Goal: Task Accomplishment & Management: Complete application form

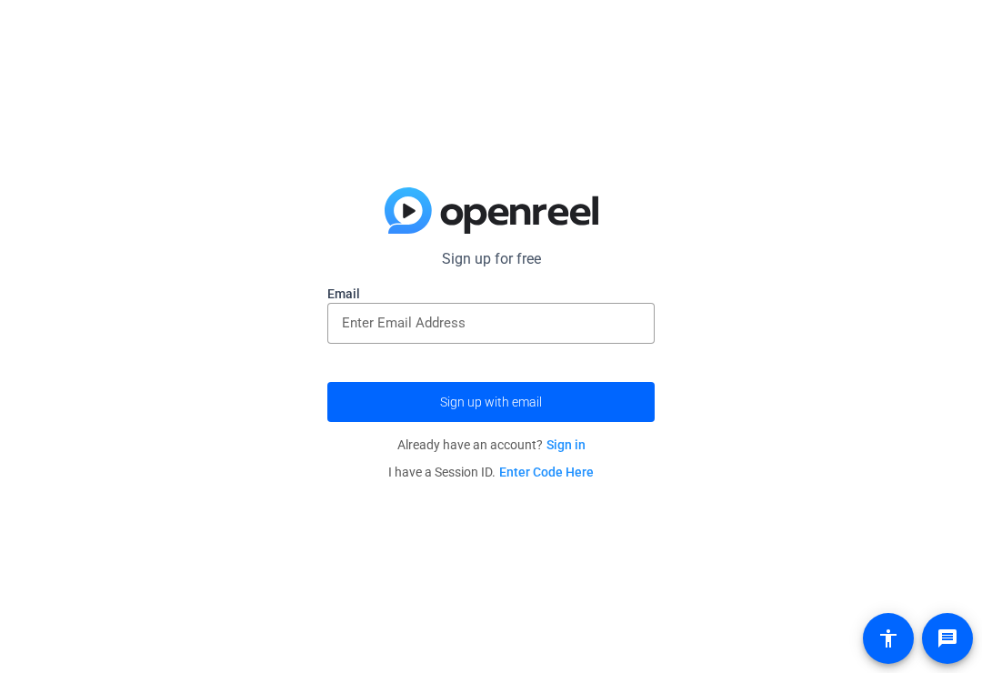
click at [569, 334] on input "email" at bounding box center [491, 323] width 298 height 22
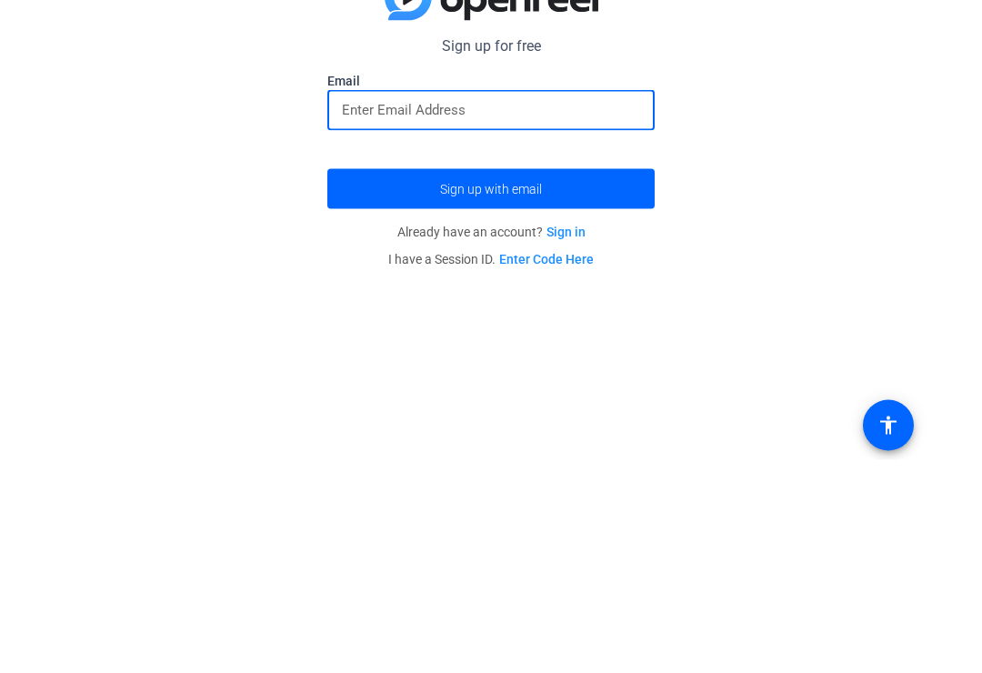
click at [504, 248] on p "Sign up for free" at bounding box center [490, 259] width 327 height 22
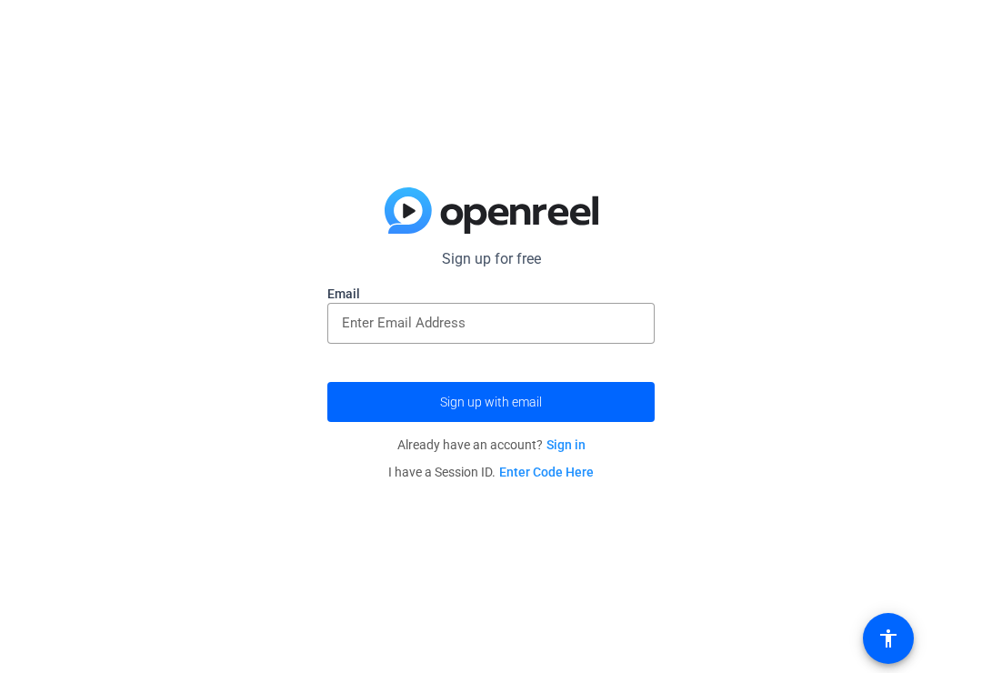
click at [494, 273] on form "Sign up for free Email Sign up with email" at bounding box center [490, 335] width 327 height 174
click at [513, 324] on input "email" at bounding box center [491, 323] width 298 height 22
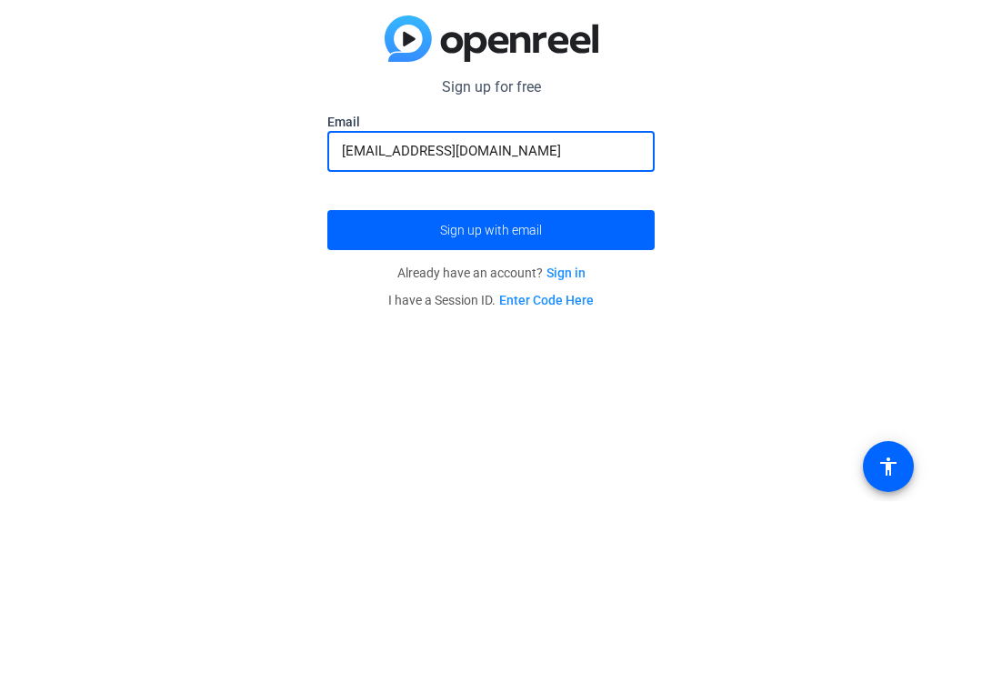
type input "[EMAIL_ADDRESS][DOMAIN_NAME]"
click at [549, 380] on span "submit" at bounding box center [490, 402] width 327 height 44
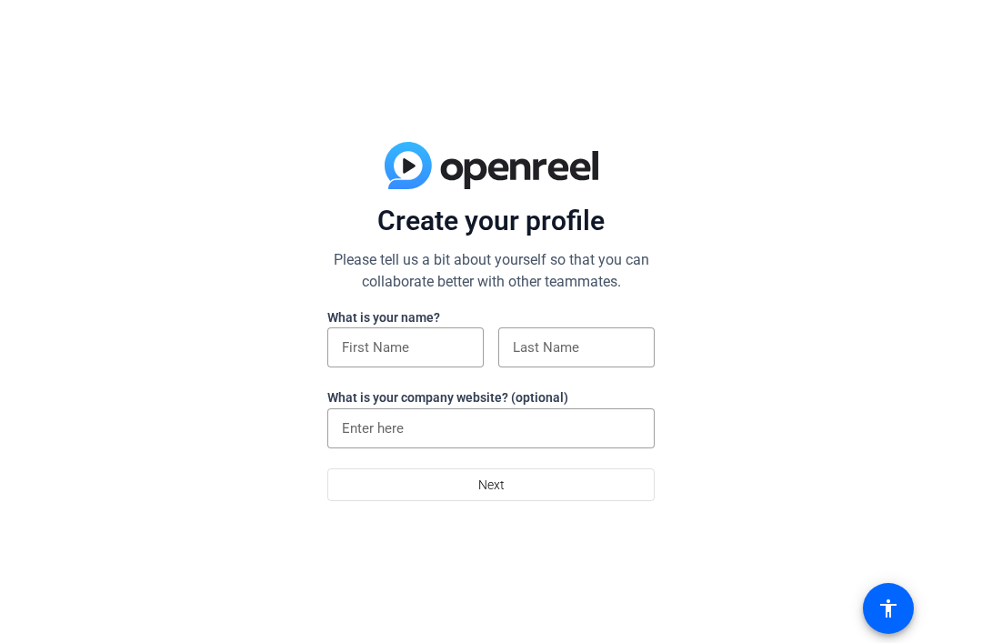
click at [429, 344] on input at bounding box center [405, 347] width 127 height 22
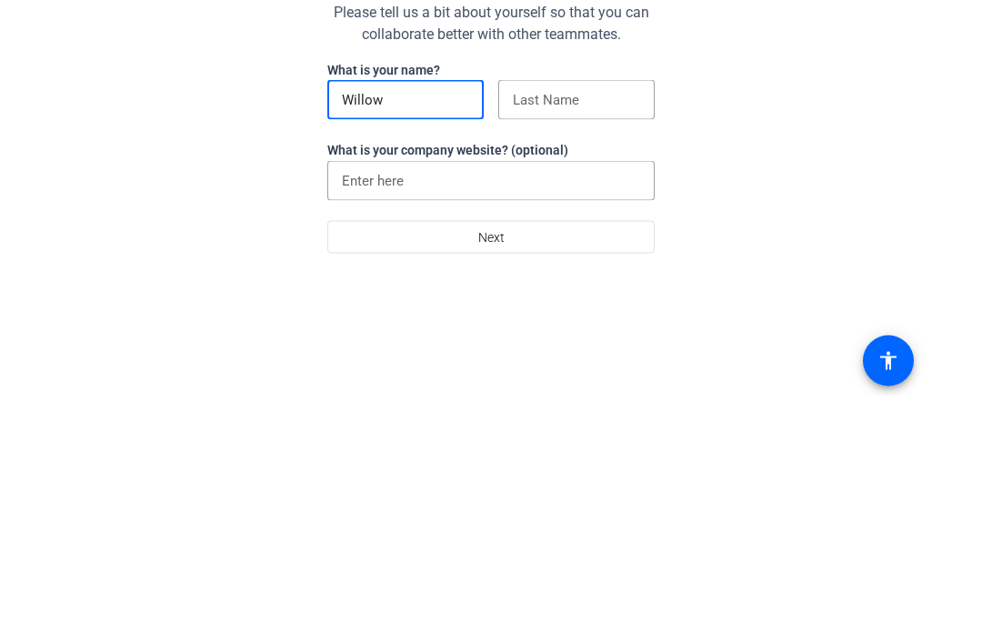
click at [594, 336] on input at bounding box center [576, 347] width 127 height 22
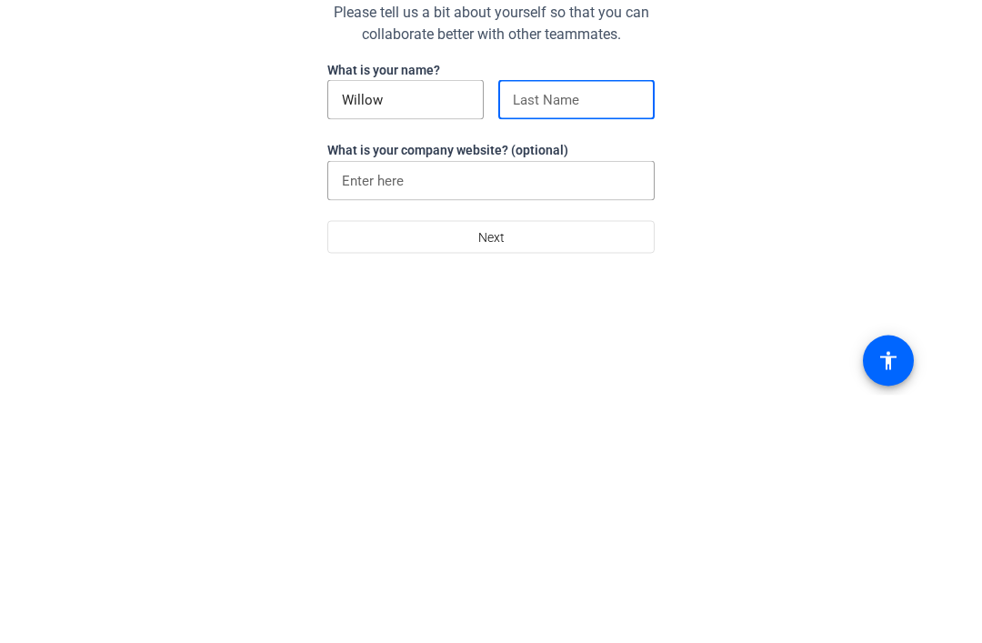
click at [425, 327] on div "Willow" at bounding box center [405, 347] width 127 height 40
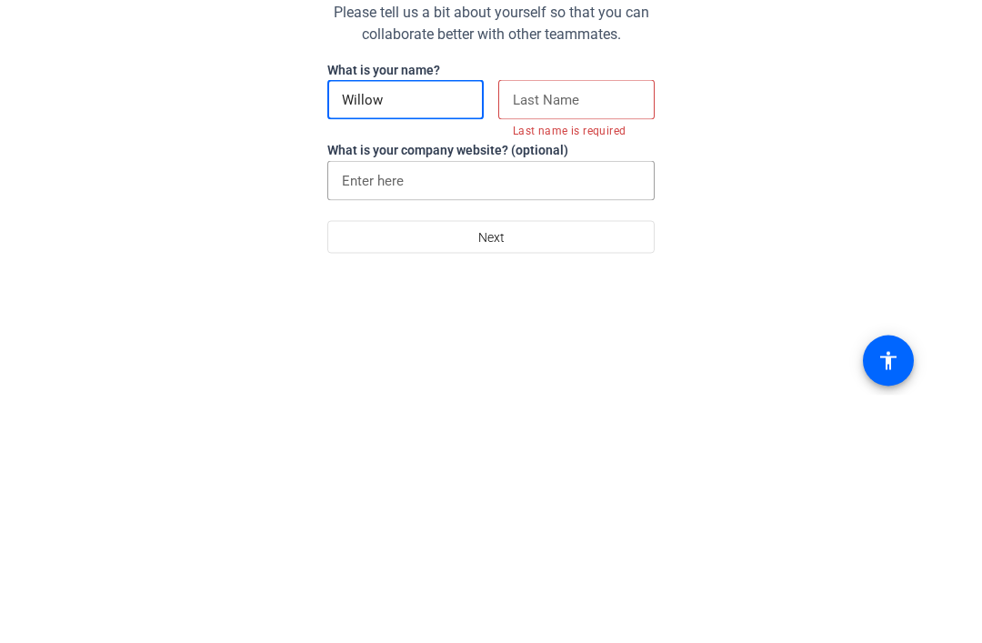
click at [441, 336] on input "Willow" at bounding box center [405, 347] width 127 height 22
type input "W"
type input "Yo"
click at [573, 336] on input at bounding box center [576, 347] width 127 height 22
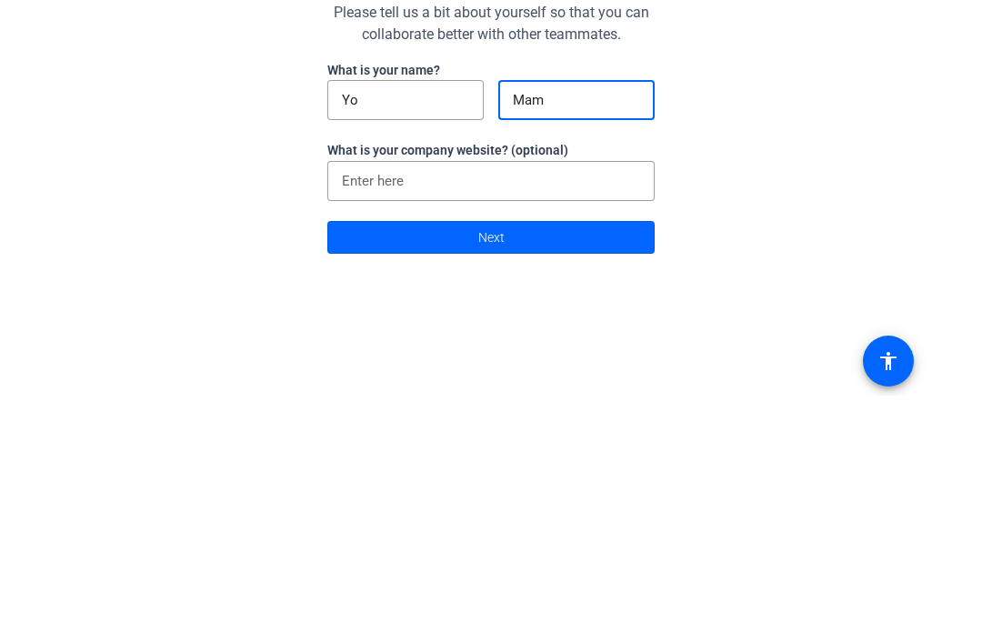
type input "Mama"
click at [580, 463] on span at bounding box center [490, 485] width 325 height 44
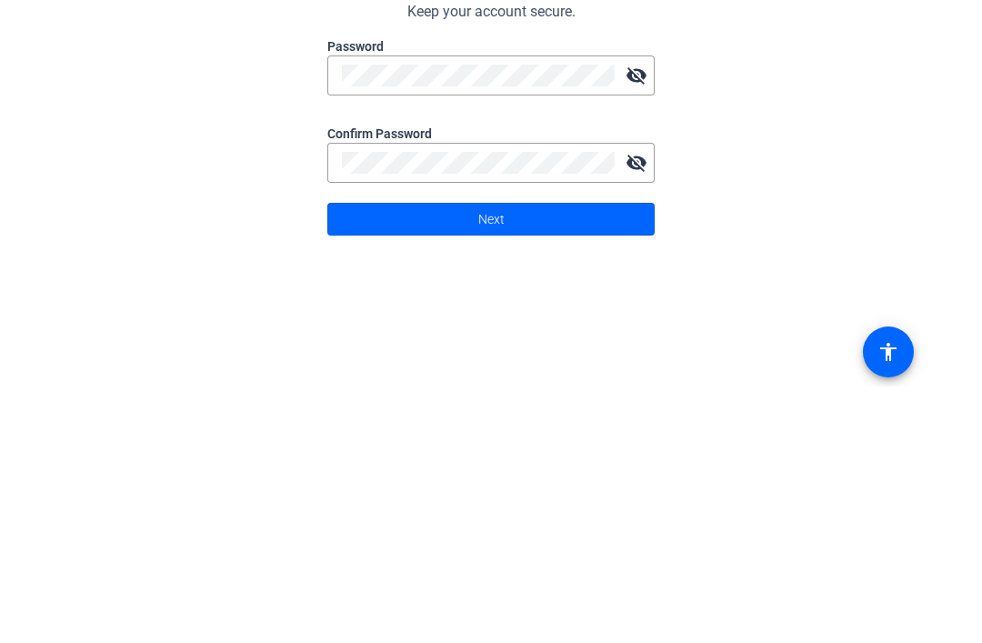
click at [585, 454] on span at bounding box center [490, 476] width 325 height 44
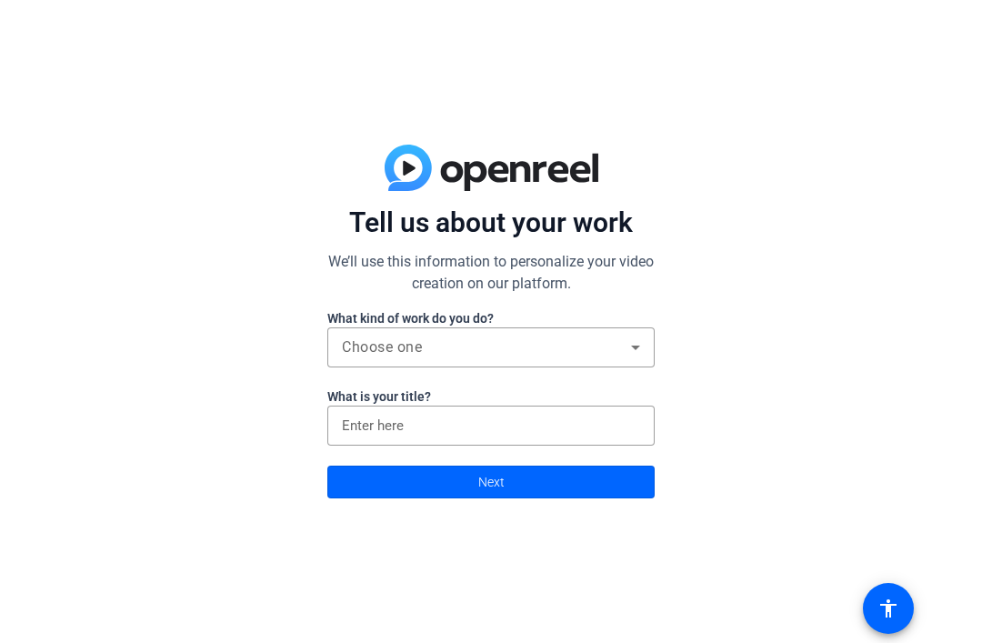
click at [575, 486] on span at bounding box center [490, 482] width 325 height 44
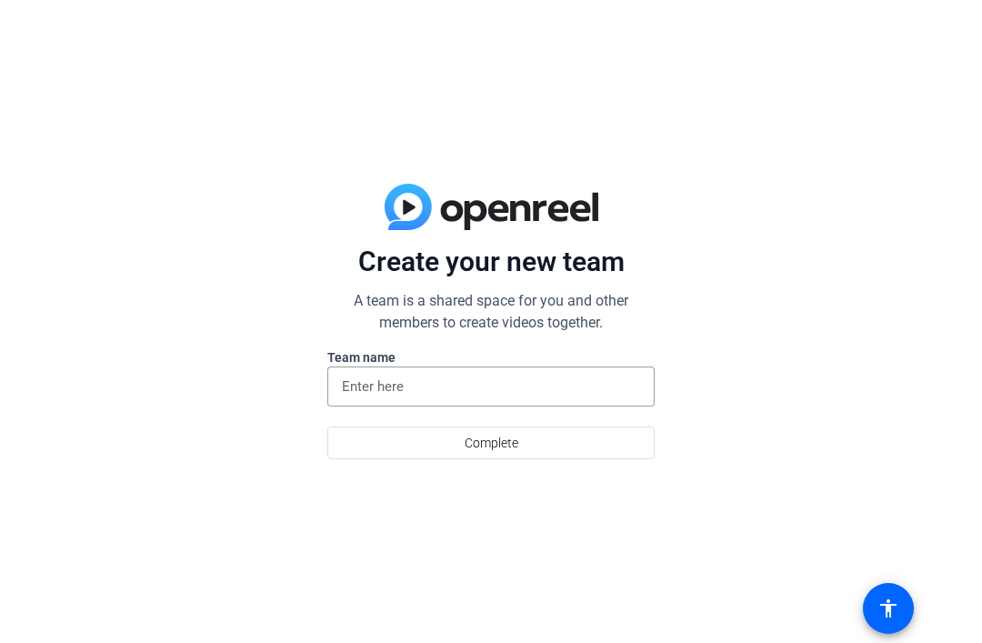
click at [574, 447] on span at bounding box center [490, 443] width 325 height 44
click at [590, 395] on input at bounding box center [491, 386] width 298 height 22
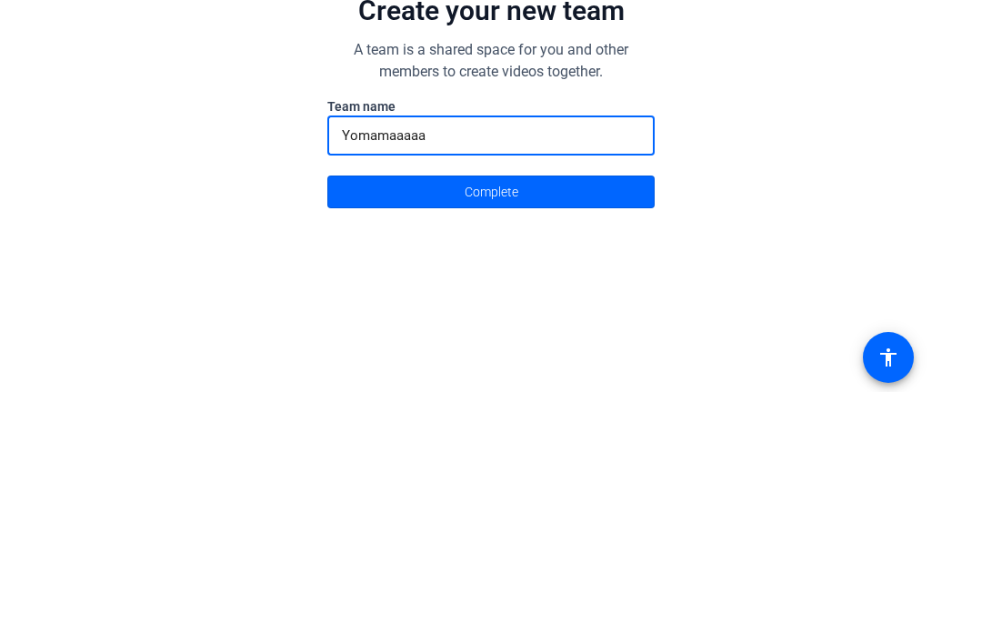
type input "Yomamaaaaa"
click at [557, 421] on span at bounding box center [490, 443] width 325 height 44
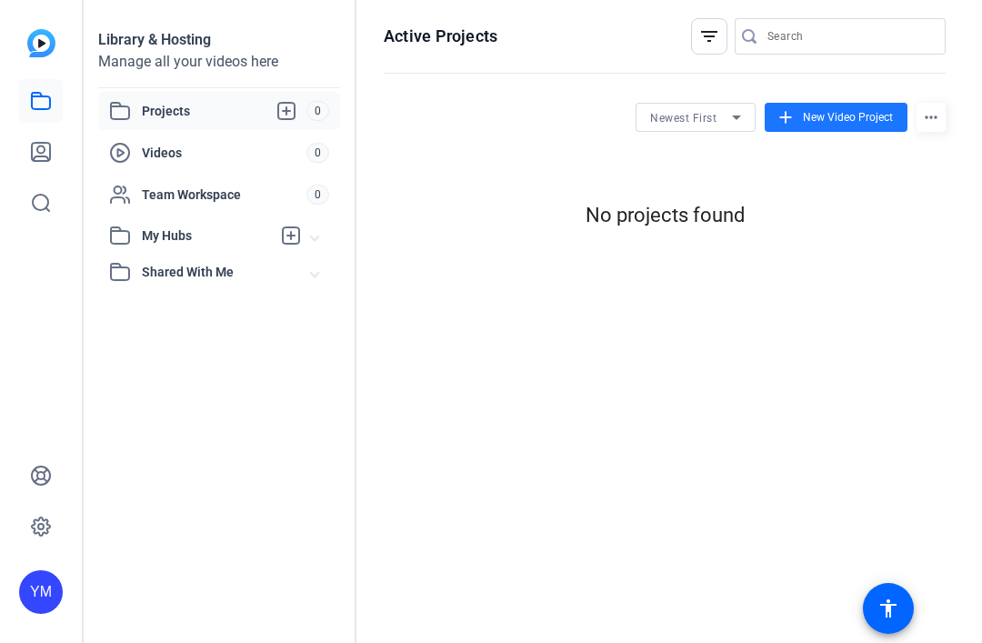
click at [824, 122] on span "New Video Project" at bounding box center [848, 117] width 90 height 16
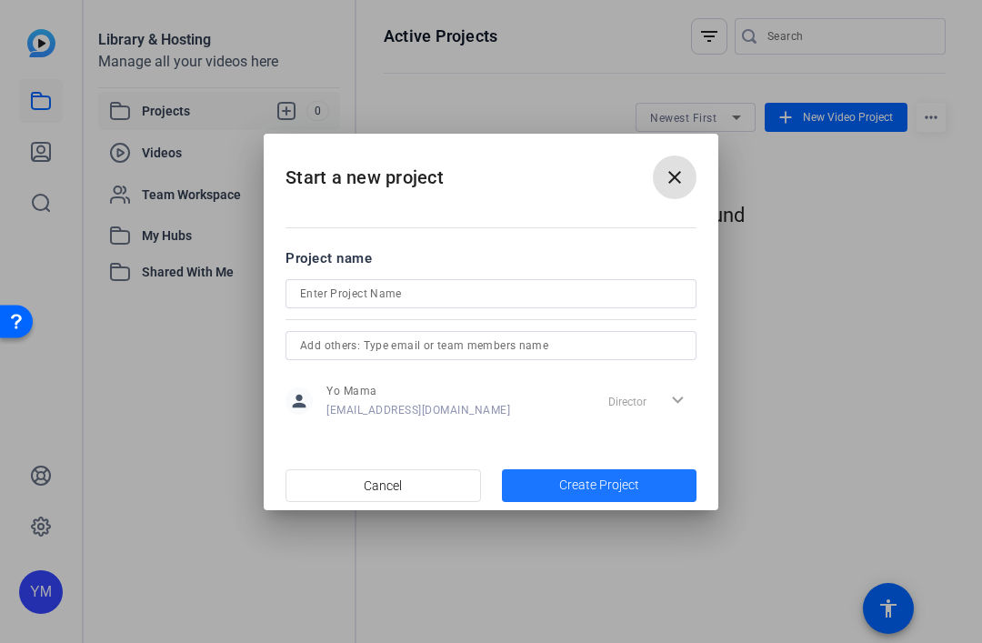
click at [617, 495] on span "button" at bounding box center [599, 486] width 195 height 44
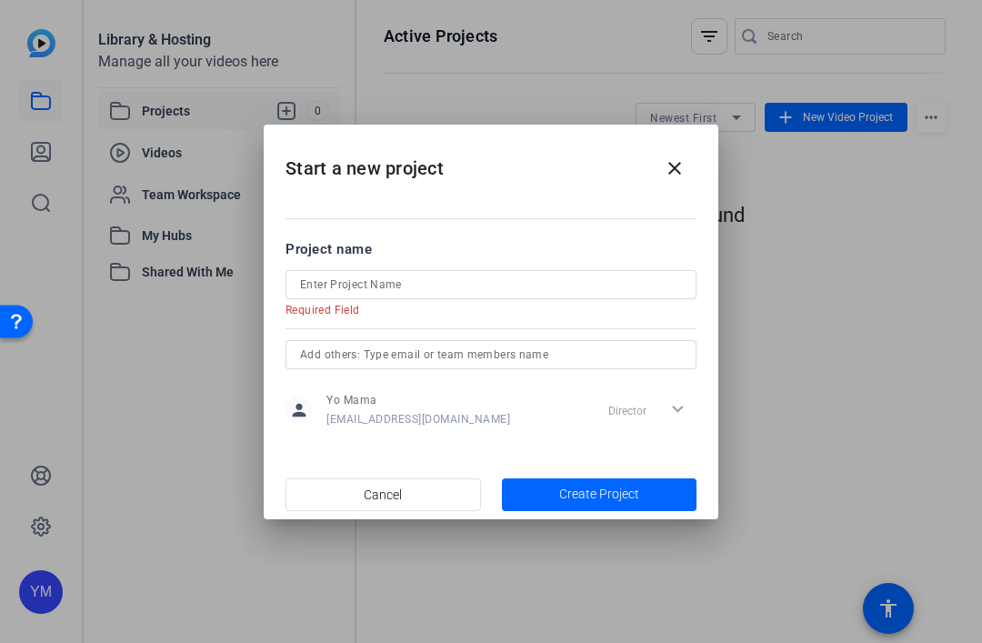
click at [622, 291] on input at bounding box center [491, 285] width 382 height 22
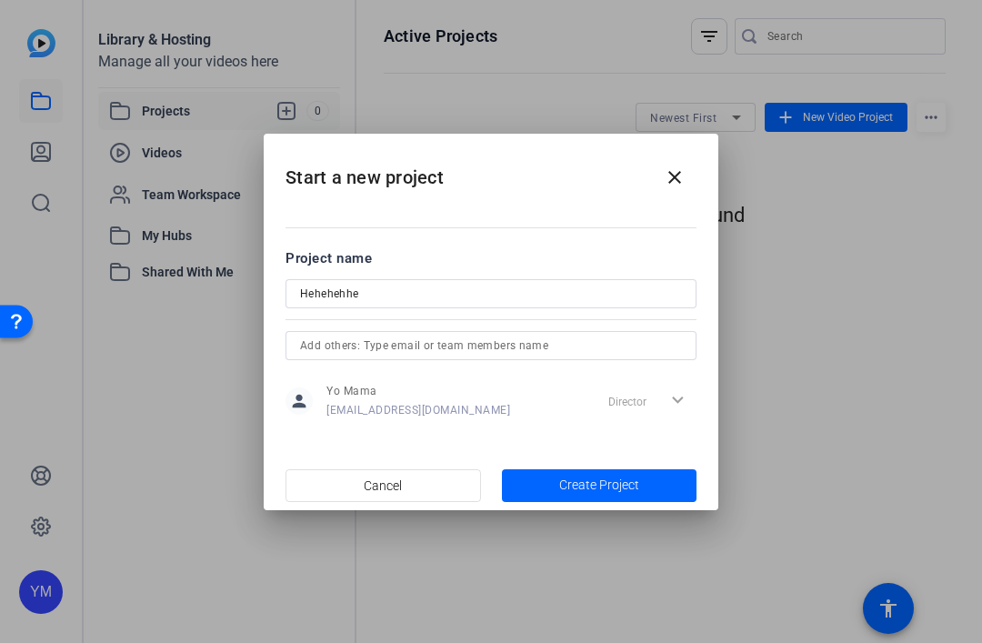
type input "Hehehehhe"
click at [631, 485] on span "Create Project" at bounding box center [599, 484] width 80 height 19
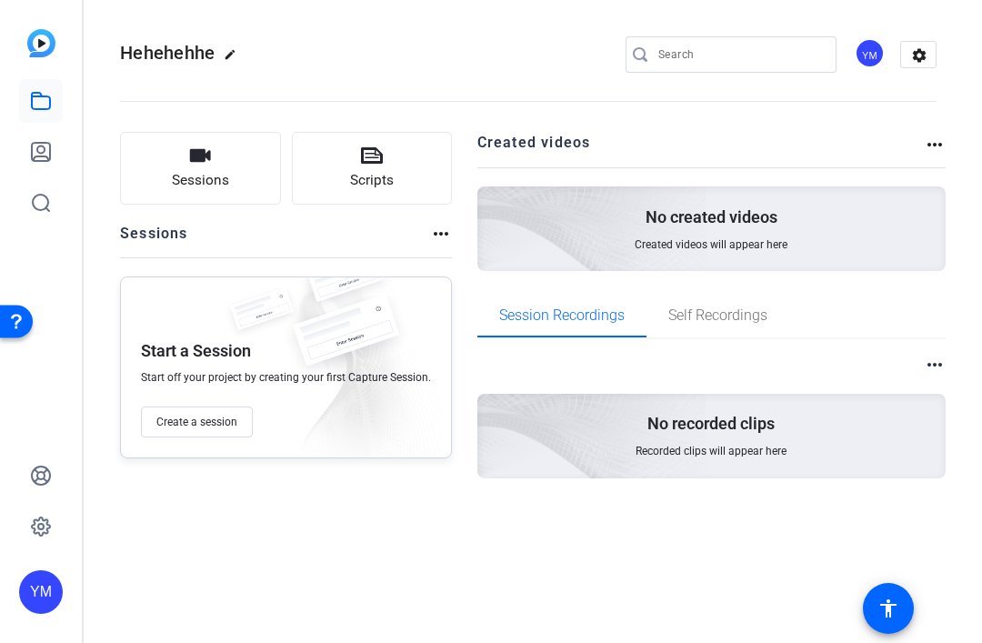
click at [818, 258] on div "No created videos Created videos will appear here" at bounding box center [711, 228] width 469 height 85
click at [943, 135] on mat-icon "more_horiz" at bounding box center [935, 145] width 22 height 22
click at [880, 406] on div at bounding box center [491, 321] width 982 height 643
click at [705, 333] on span "Self Recordings" at bounding box center [717, 316] width 99 height 44
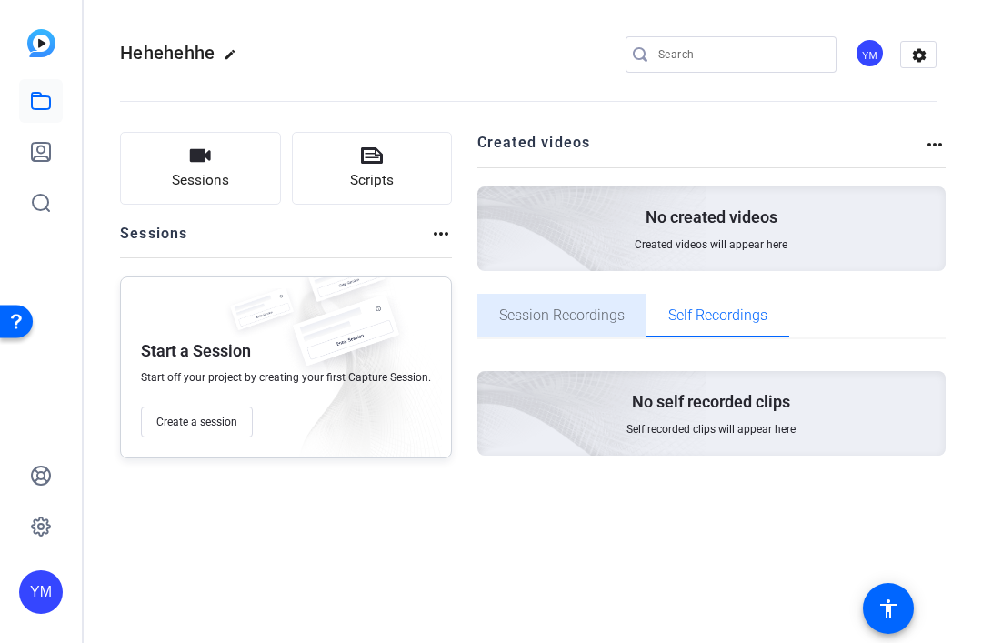
click at [558, 332] on span "Session Recordings" at bounding box center [561, 316] width 125 height 44
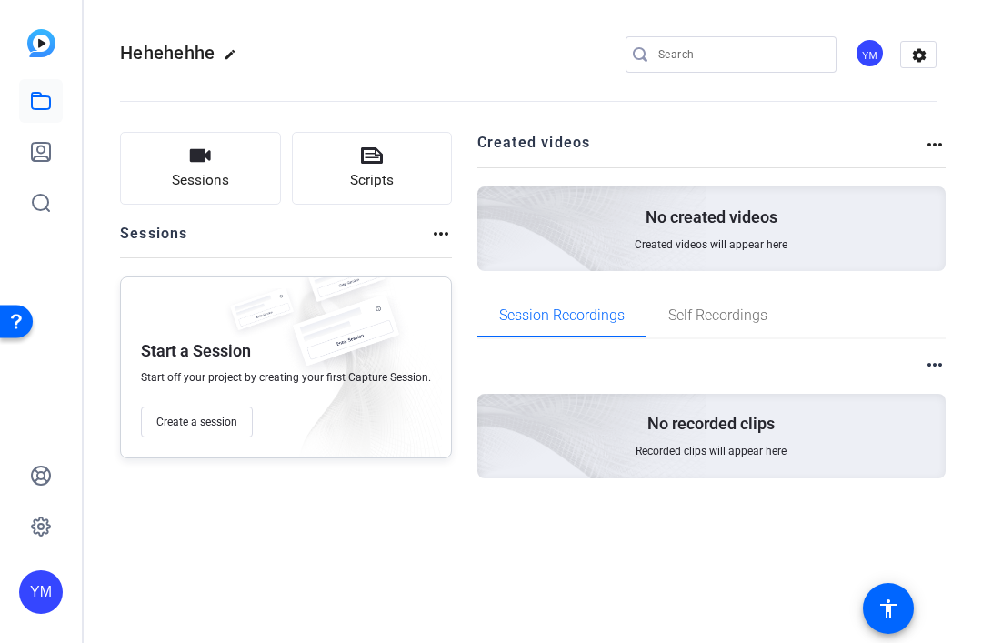
click at [167, 413] on button "Create a session" at bounding box center [197, 421] width 112 height 31
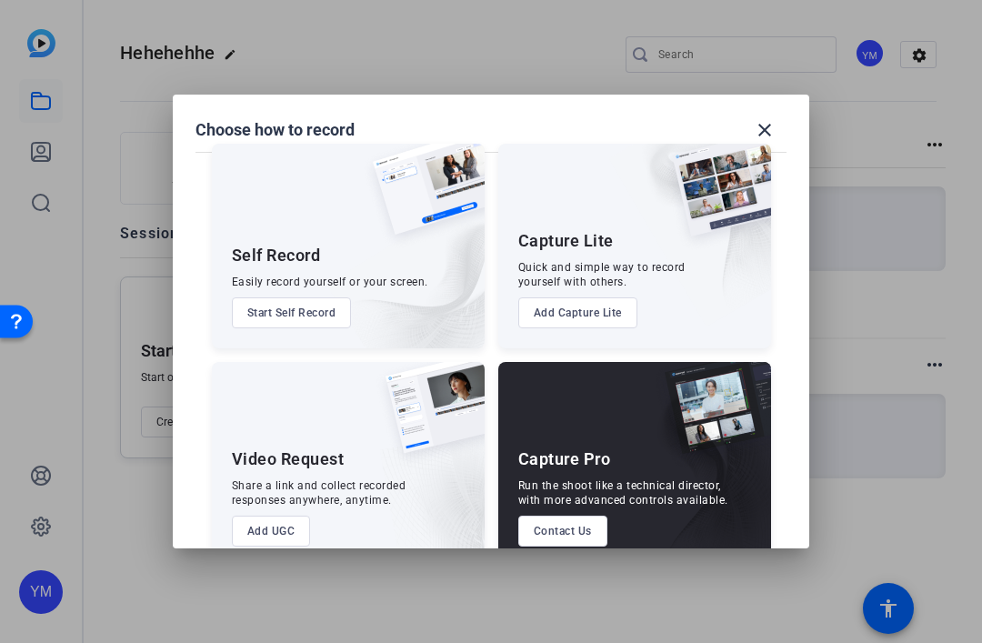
scroll to position [22, 0]
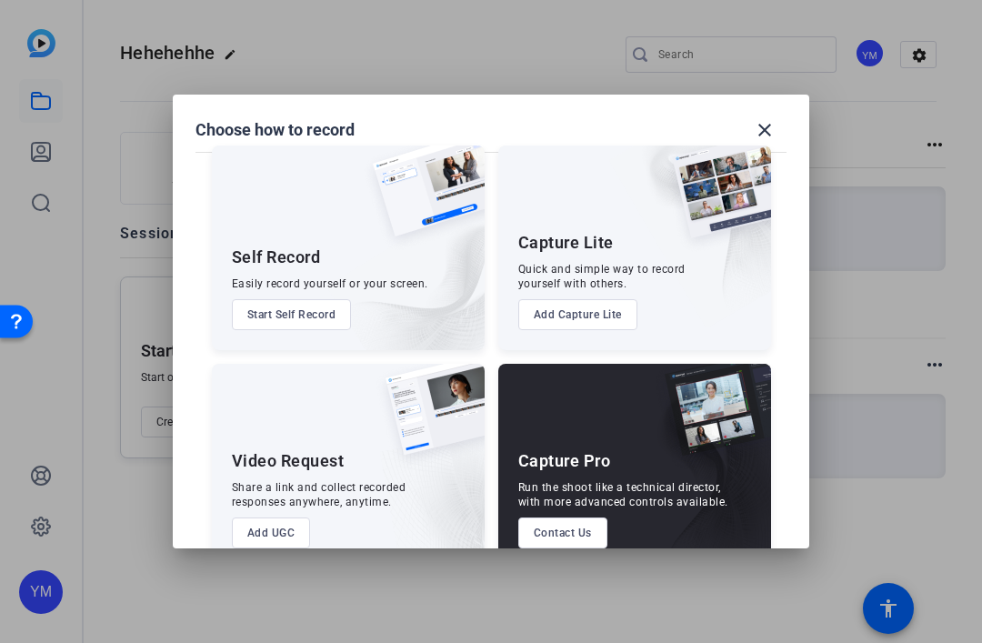
click at [783, 129] on span at bounding box center [765, 130] width 44 height 44
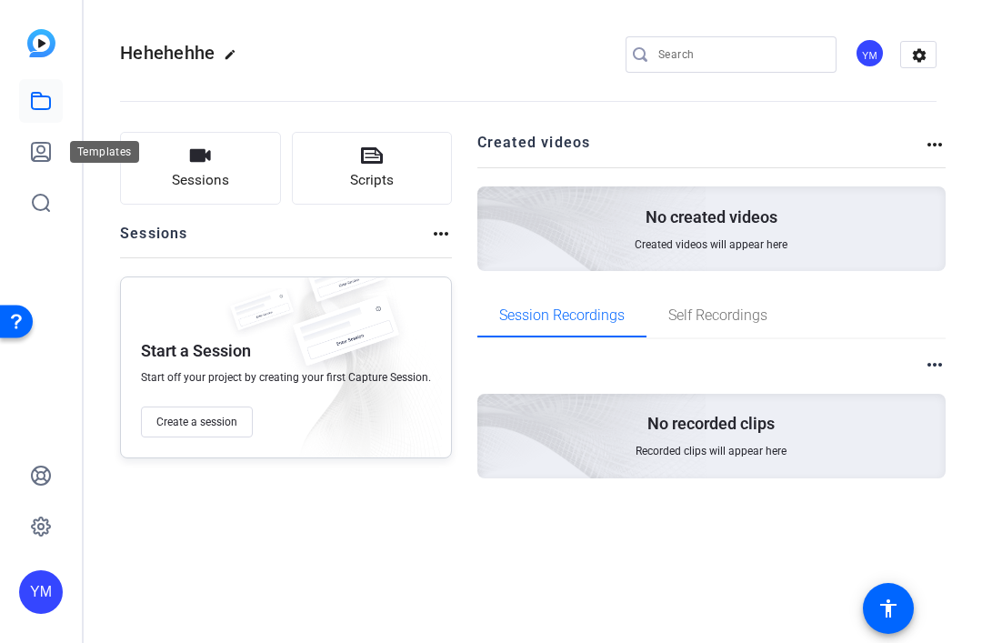
click at [31, 143] on icon at bounding box center [41, 152] width 22 height 22
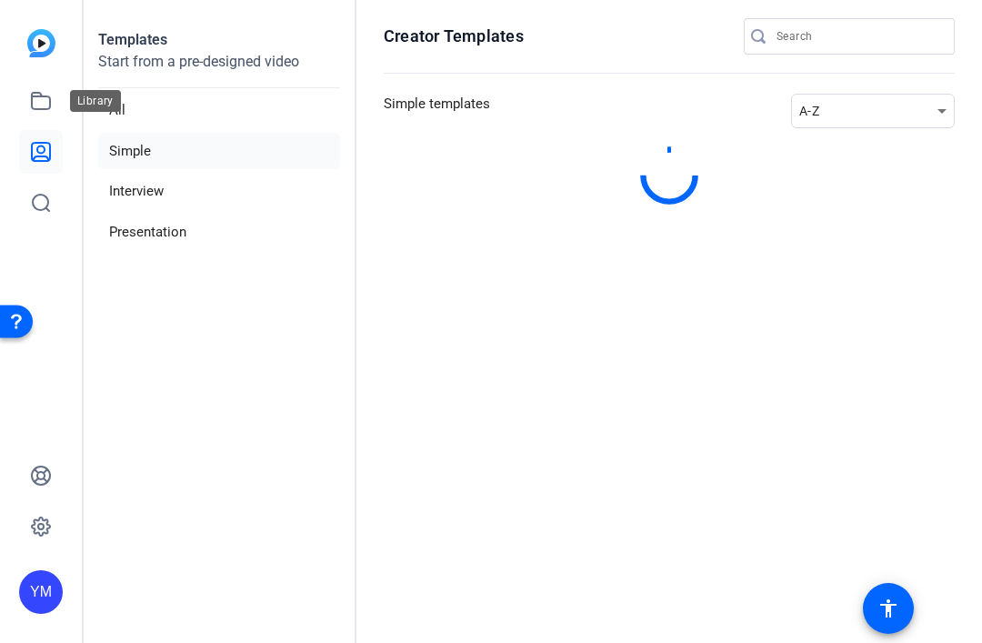
click at [42, 108] on icon at bounding box center [41, 101] width 18 height 16
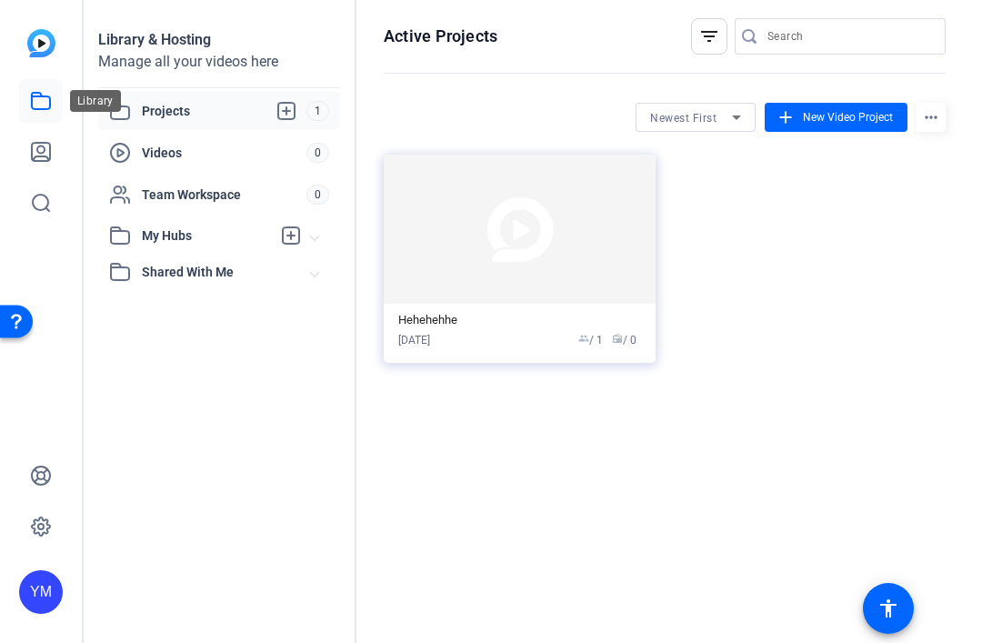
click at [42, 145] on icon at bounding box center [41, 152] width 18 height 18
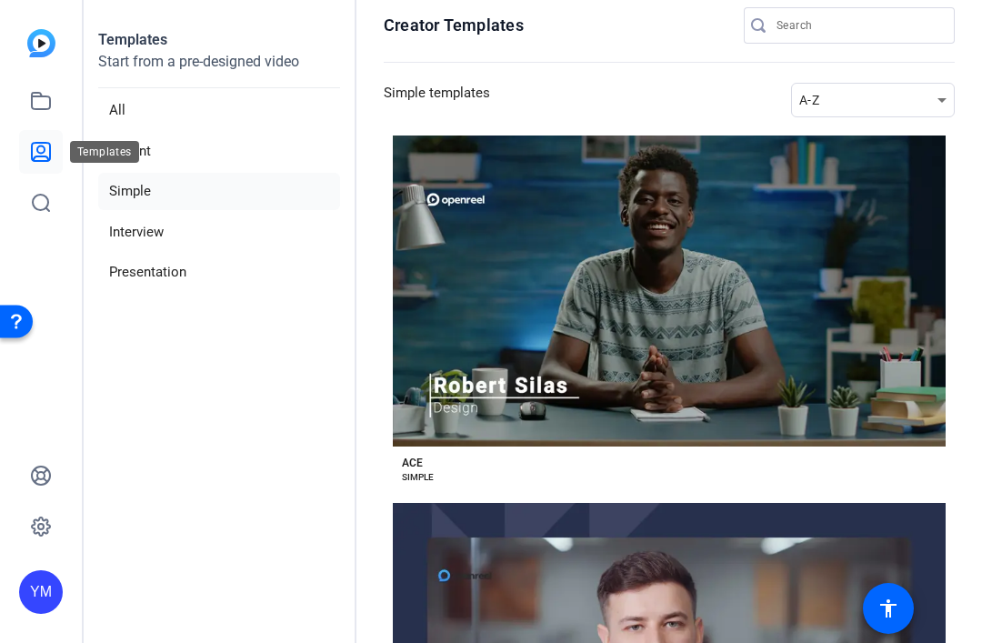
scroll to position [9, 0]
